Goal: Task Accomplishment & Management: Complete application form

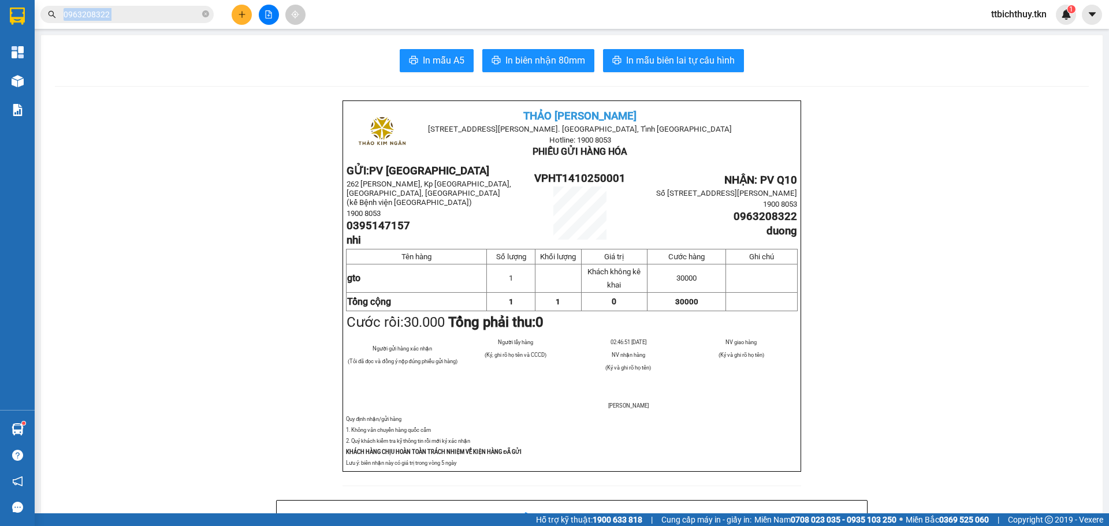
click at [128, 23] on div "Kết quả tìm kiếm ( 1 ) Bộ lọc Mã ĐH Trạng thái Món hàng Thu hộ Tổng cước Chưa c…" at bounding box center [112, 15] width 225 height 20
click at [128, 19] on input "0963208322" at bounding box center [132, 14] width 136 height 13
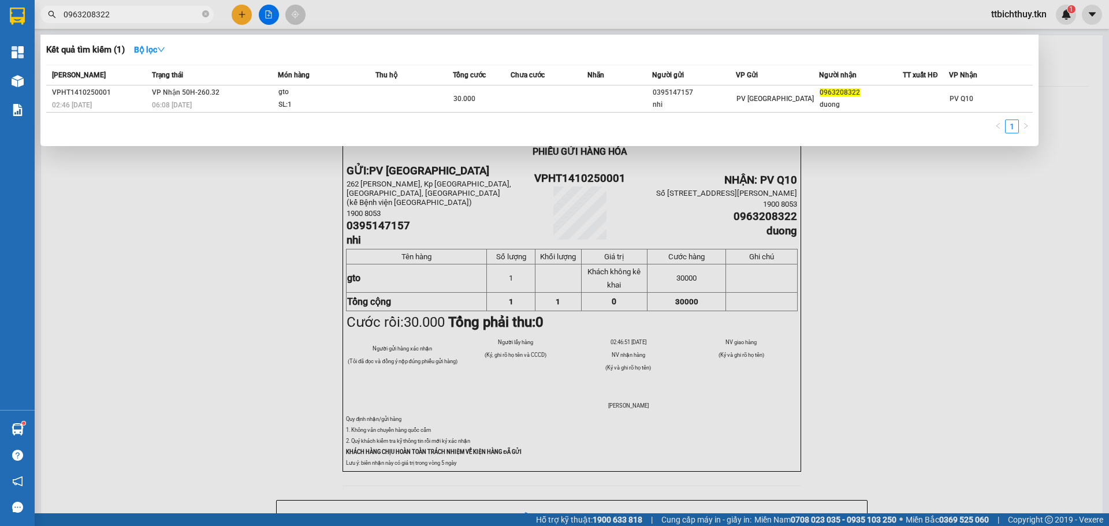
click at [128, 19] on input "0963208322" at bounding box center [132, 14] width 136 height 13
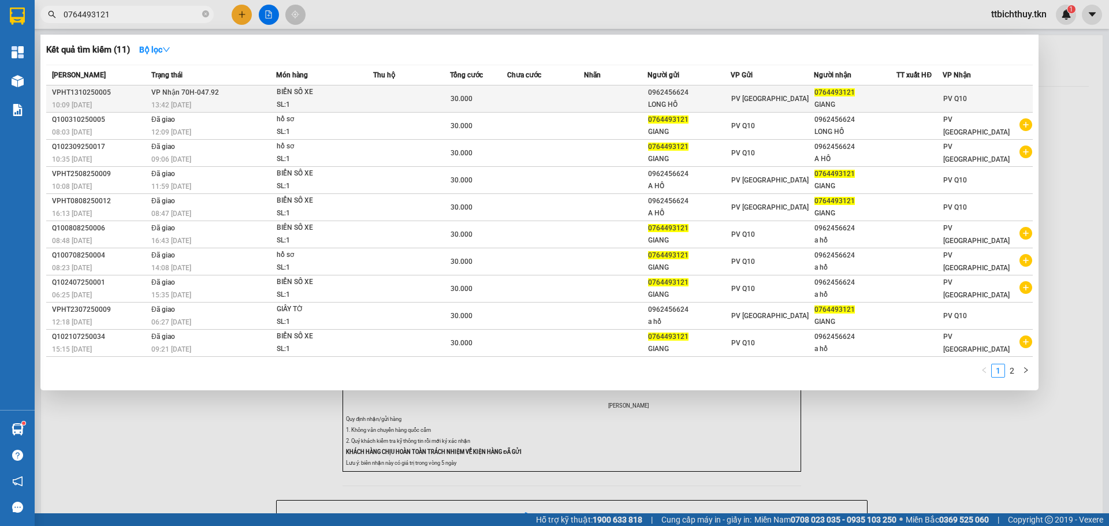
type input "0764493121"
click at [607, 88] on td at bounding box center [616, 98] width 64 height 27
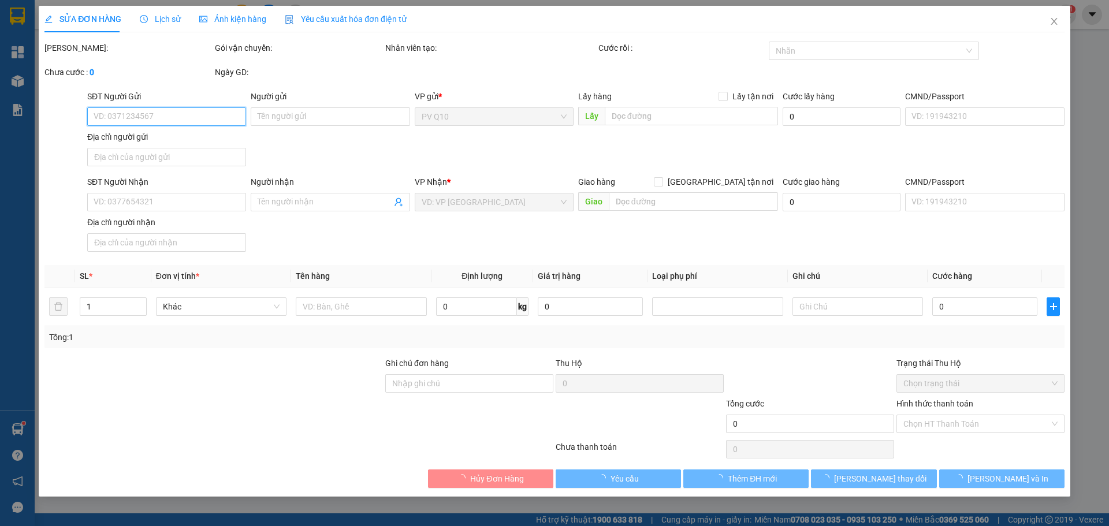
type input "0962456624"
type input "LONG HỒ"
type input "0764493121"
type input "GIANG"
type input "30.000"
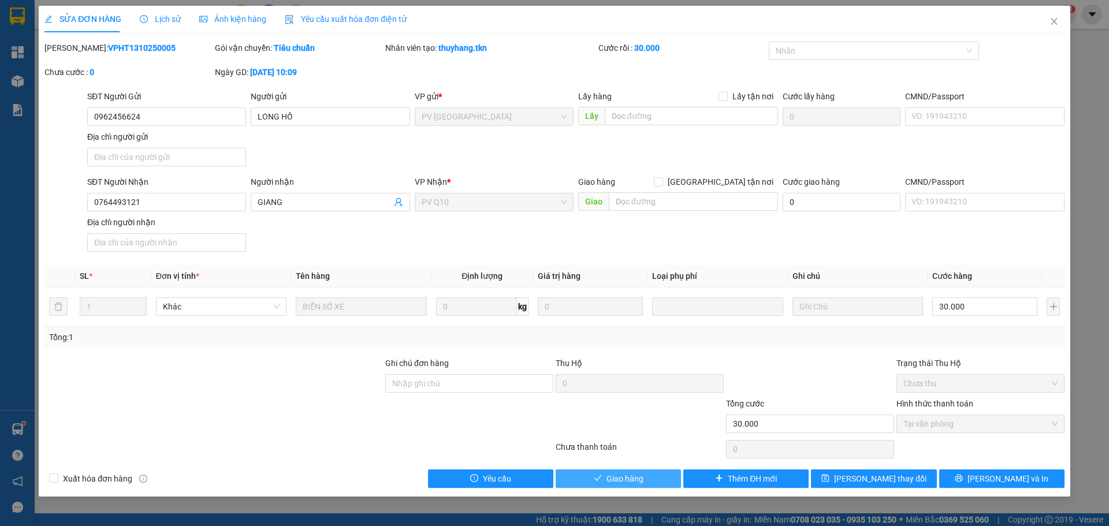
click at [611, 475] on span "Giao hàng" at bounding box center [625, 479] width 37 height 13
